Goal: Feedback & Contribution: Submit feedback/report problem

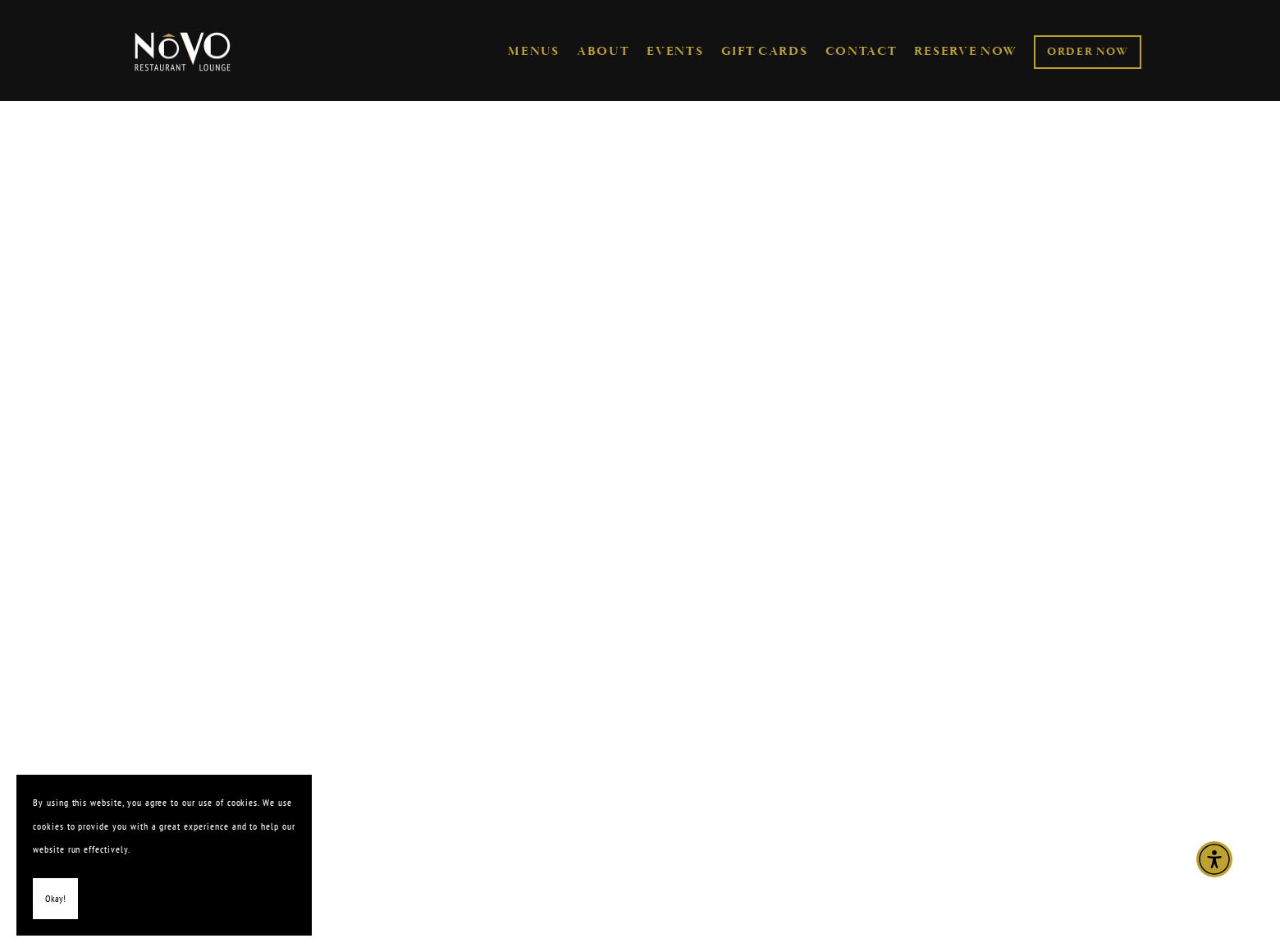
scroll to position [3466, 0]
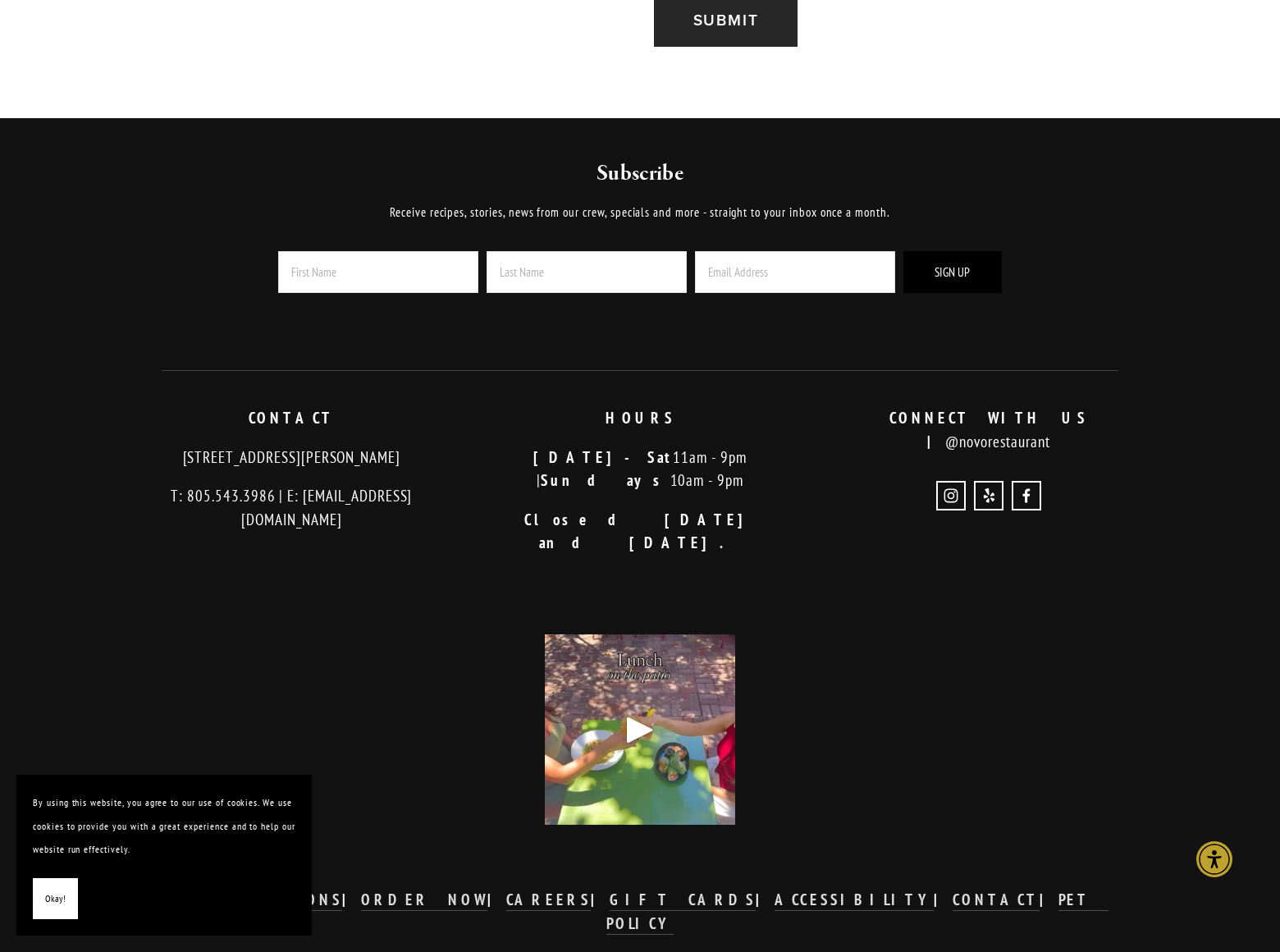
scroll to position [1438, 0]
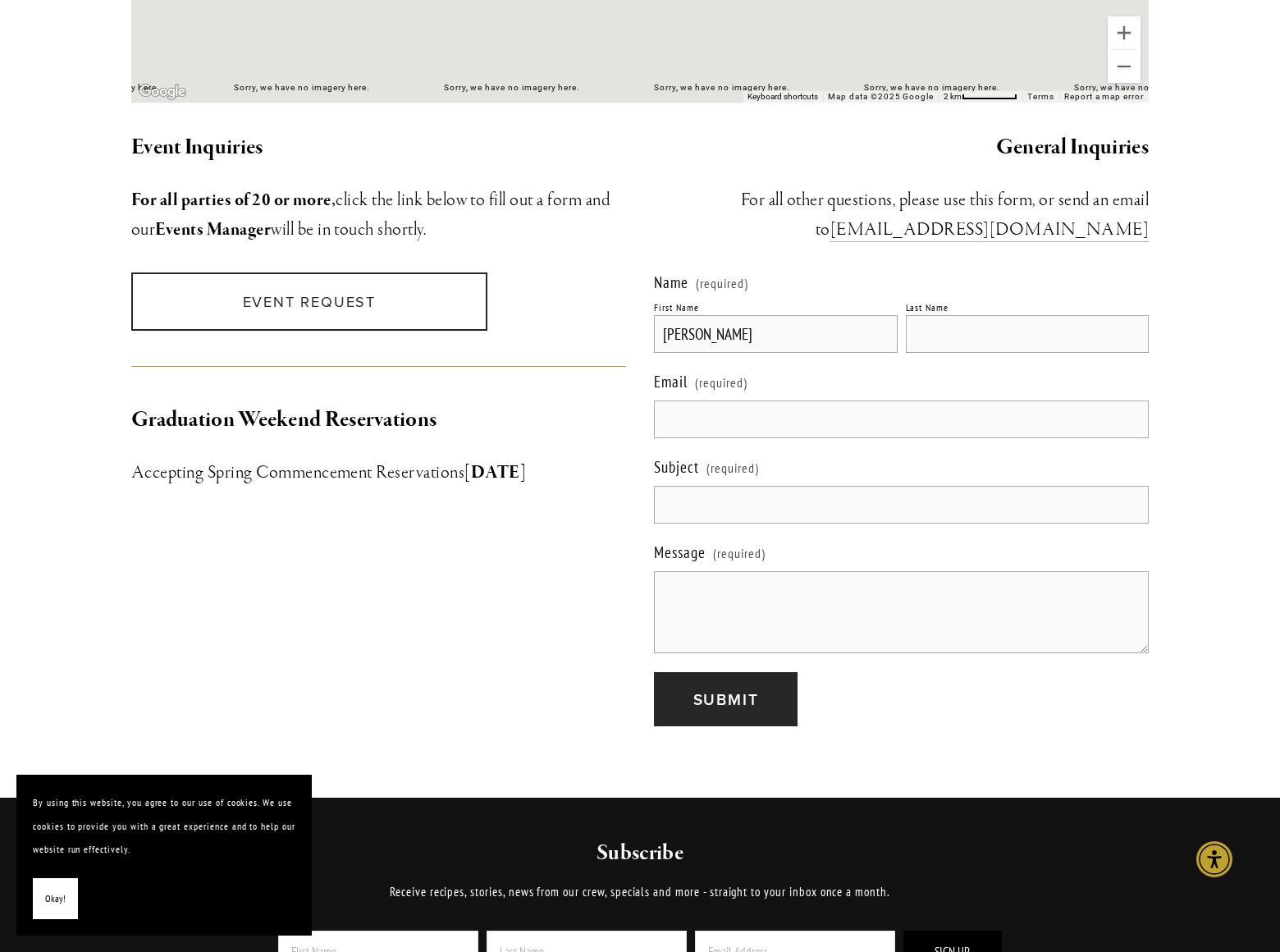
type input "[PERSON_NAME]"
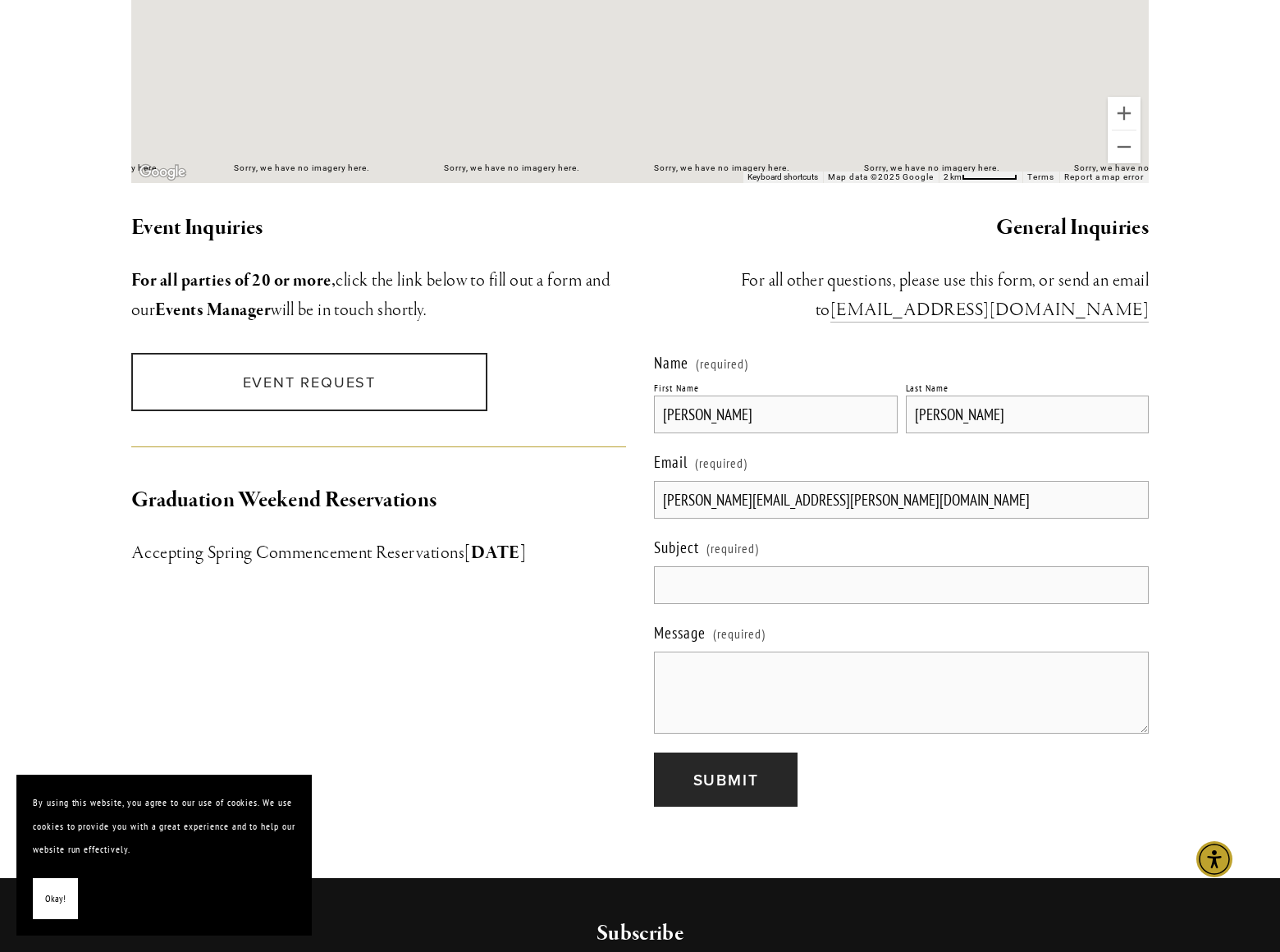
type input "[PERSON_NAME][EMAIL_ADDRESS][PERSON_NAME][DOMAIN_NAME]"
type input "[DOMAIN_NAME]"
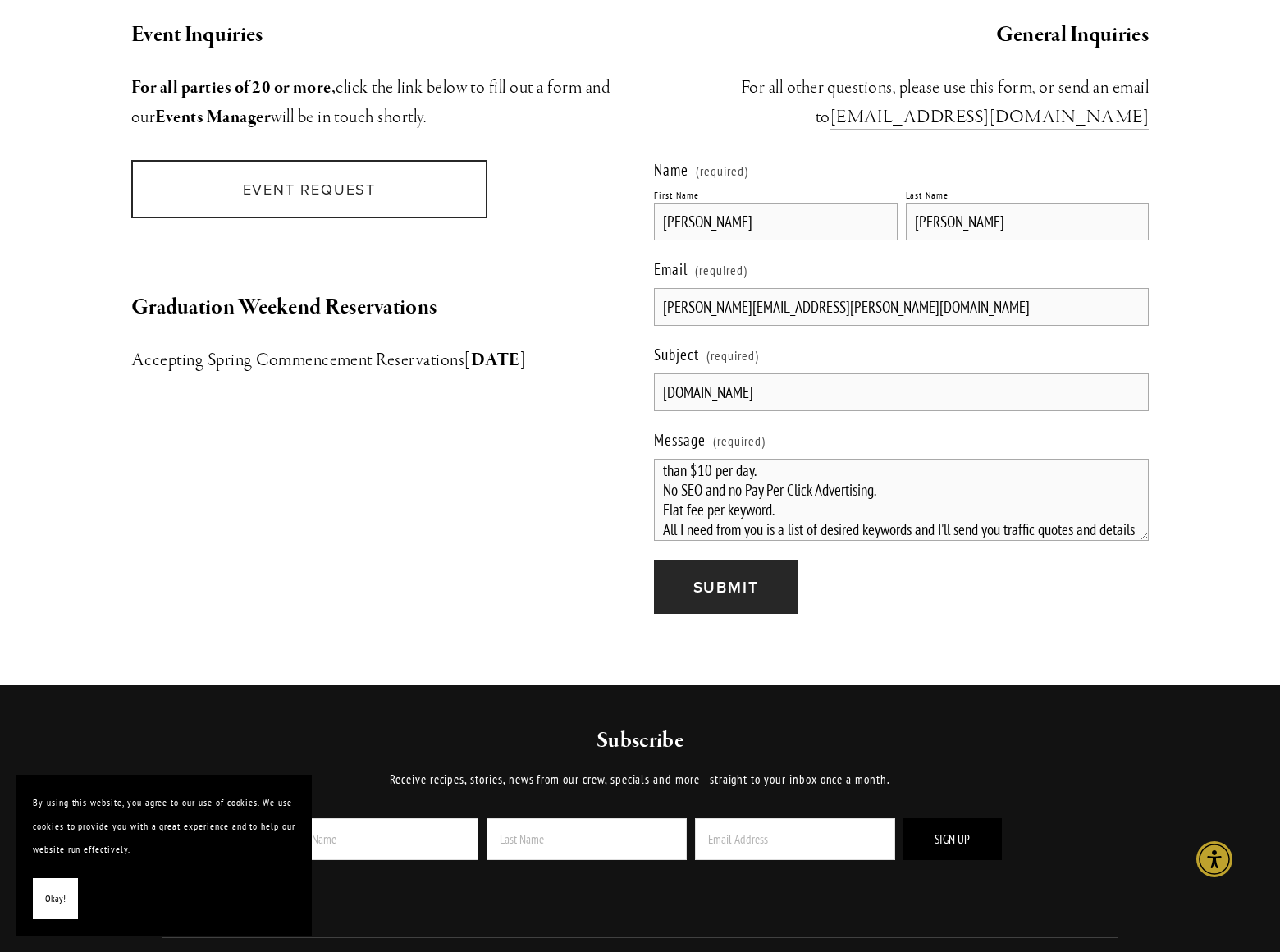
scroll to position [66, 0]
type textarea "Get thousands of clicks per month from Google, Bing and other search engines fo…"
click at [725, 575] on span "Submit" at bounding box center [726, 586] width 66 height 23
